Goal: Complete application form: Fill out and submit a form for a specific purpose

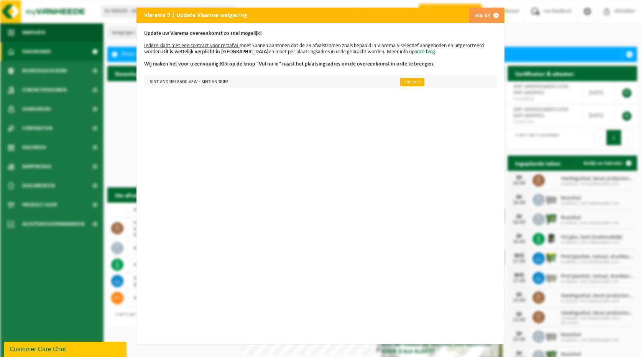
click at [407, 83] on link "Vul nu in" at bounding box center [412, 82] width 24 height 8
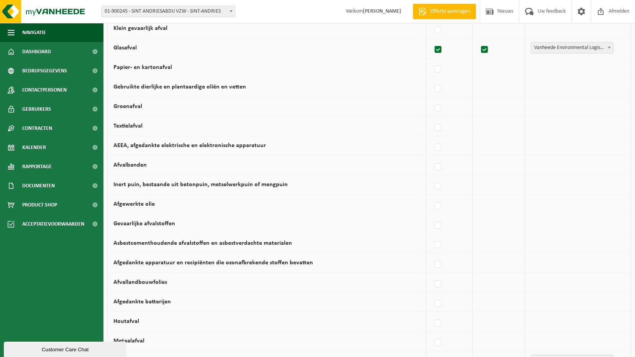
scroll to position [77, 0]
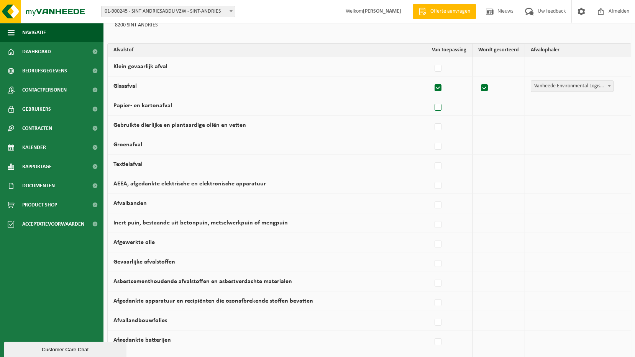
click at [440, 107] on label at bounding box center [438, 107] width 11 height 11
click at [432, 98] on input "Papier- en kartonafval" at bounding box center [431, 98] width 0 height 0
checkbox input "true"
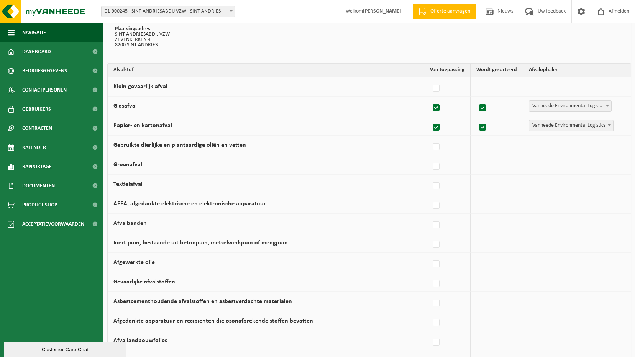
scroll to position [38, 0]
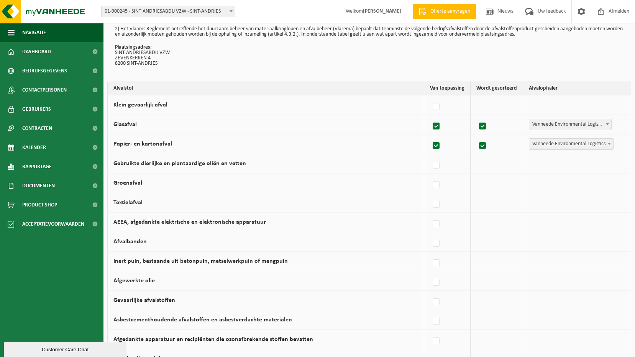
click at [437, 144] on label at bounding box center [436, 145] width 11 height 11
click at [430, 136] on input "Papier- en kartonafval" at bounding box center [430, 136] width 0 height 0
checkbox input "false"
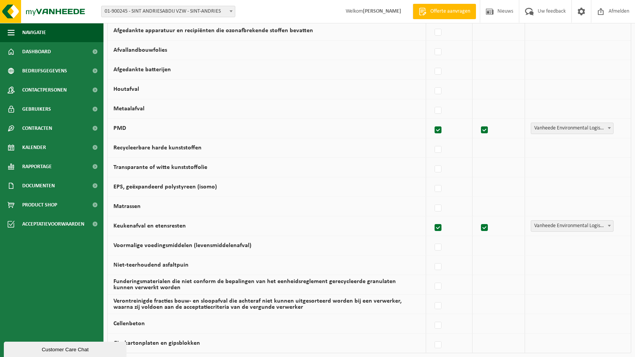
scroll to position [438, 0]
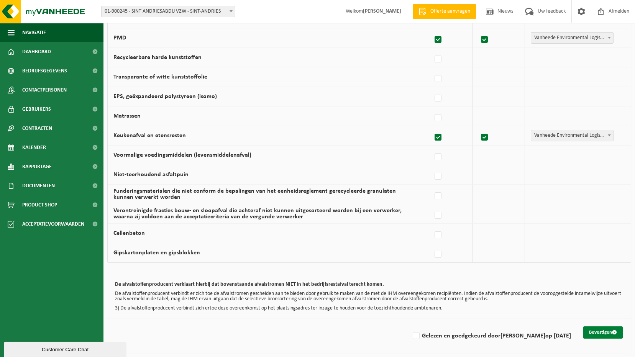
click at [602, 332] on button "Bevestigen" at bounding box center [602, 332] width 39 height 12
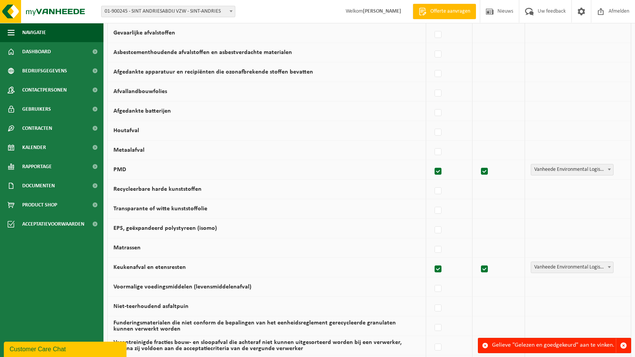
scroll to position [307, 0]
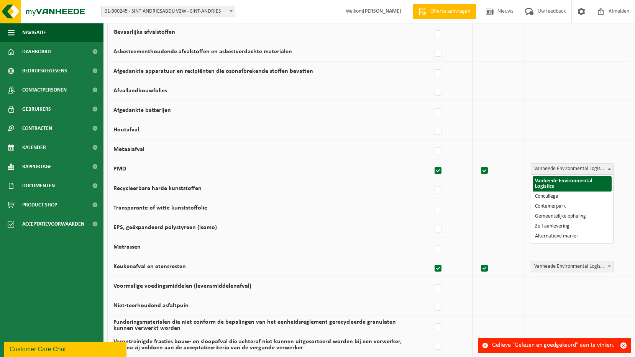
click at [607, 171] on span at bounding box center [609, 169] width 8 height 10
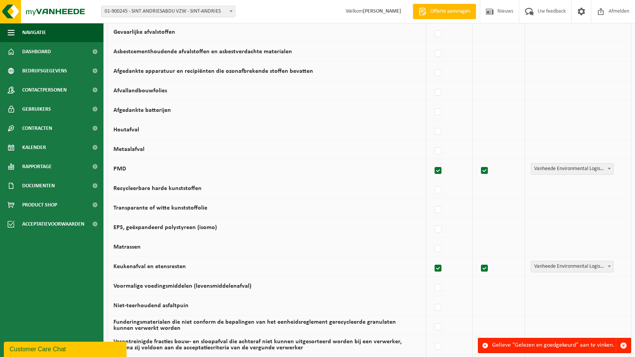
click at [607, 171] on span at bounding box center [609, 169] width 8 height 10
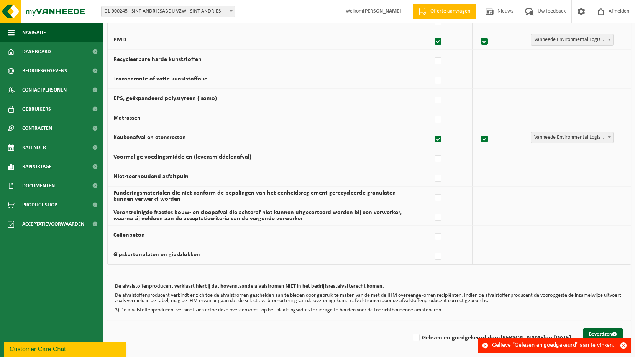
scroll to position [438, 0]
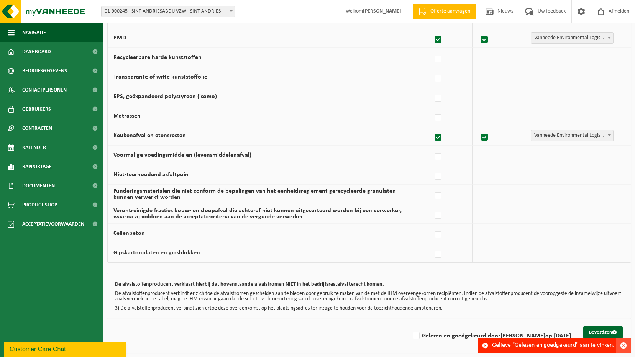
click at [622, 347] on span "button" at bounding box center [623, 345] width 7 height 7
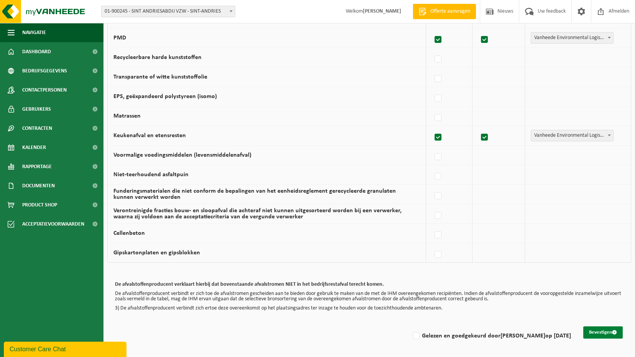
click at [595, 331] on button "Bevestigen" at bounding box center [602, 332] width 39 height 12
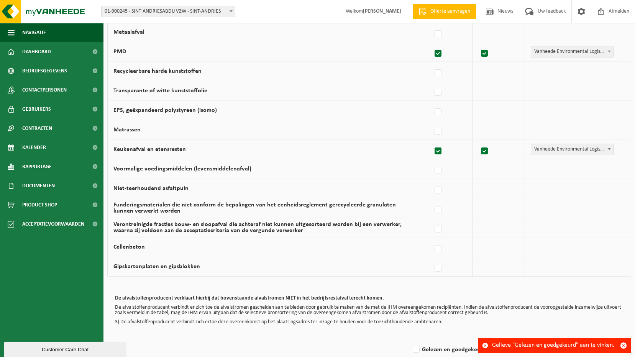
scroll to position [438, 0]
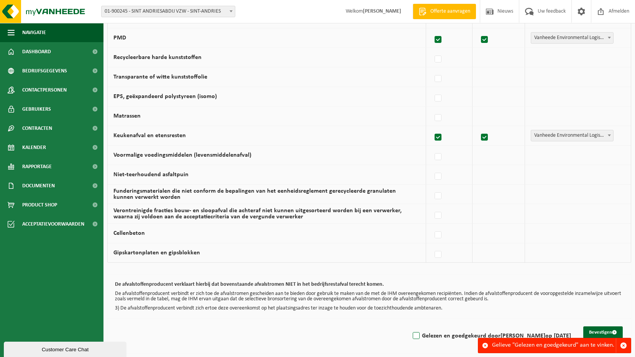
click at [411, 334] on label "Gelezen en goedgekeurd door STEFAAN DEMUNTER op 16/09/25" at bounding box center [491, 335] width 160 height 11
click at [410, 326] on input "Gelezen en goedgekeurd door STEFAAN DEMUNTER op 16/09/25" at bounding box center [410, 326] width 0 height 0
checkbox input "true"
click at [608, 330] on button "Bevestigen" at bounding box center [602, 332] width 39 height 12
